Goal: Book appointment/travel/reservation

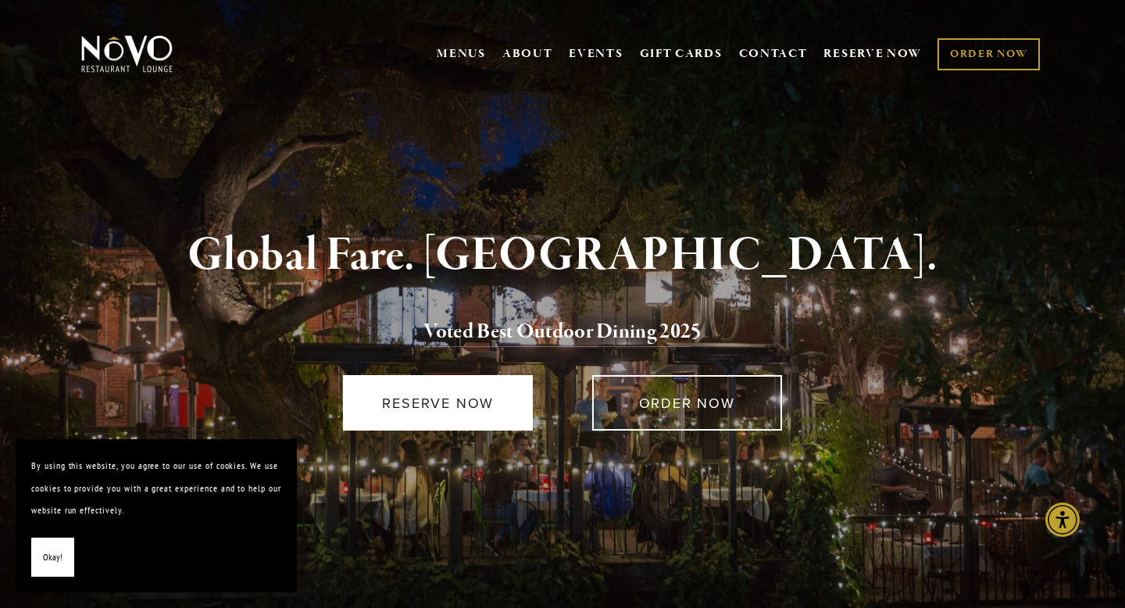
click at [426, 407] on link "RESERVE NOW" at bounding box center [438, 402] width 190 height 55
click at [416, 406] on link "RESERVE NOW" at bounding box center [438, 402] width 190 height 55
